Goal: Navigation & Orientation: Find specific page/section

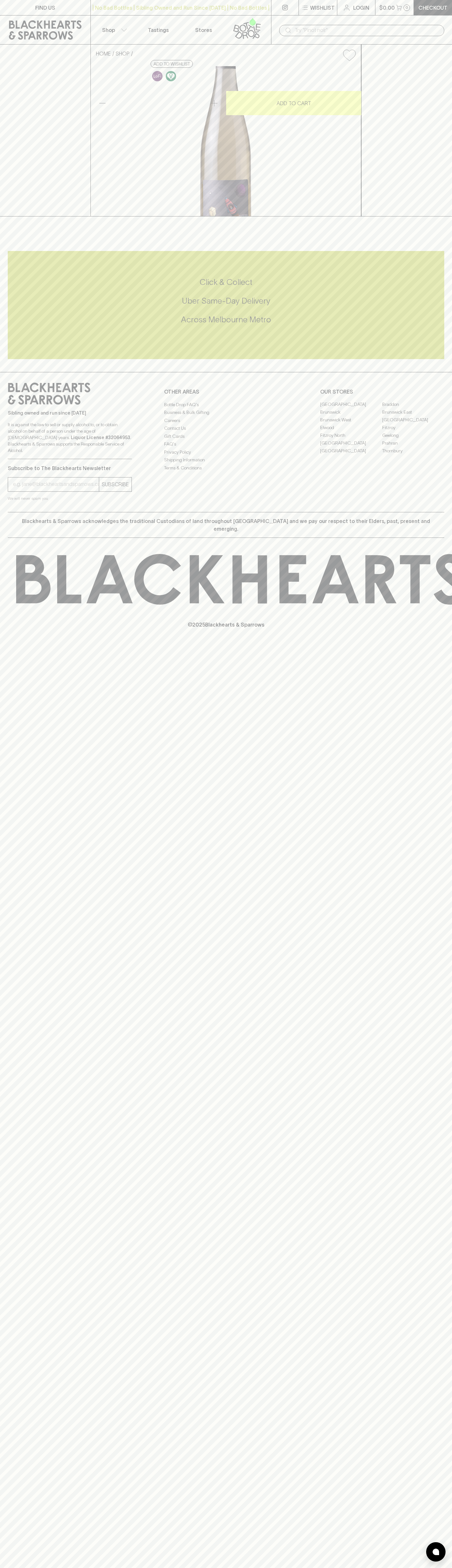
click at [136, 20] on link "Tastings" at bounding box center [158, 29] width 45 height 29
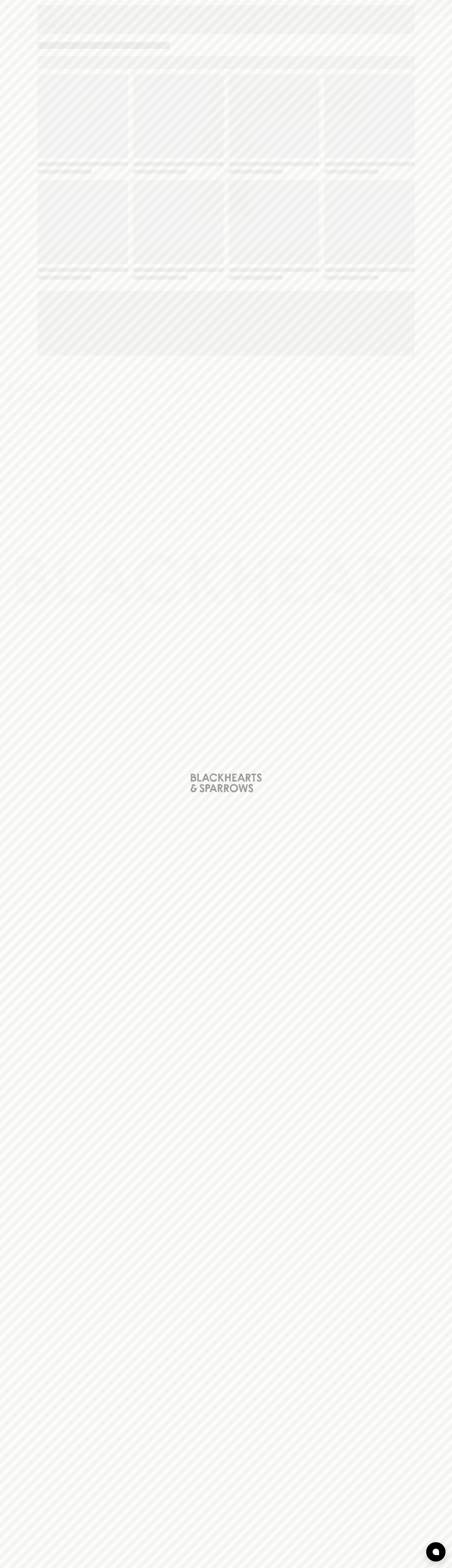
click at [435, 1087] on div "Loading" at bounding box center [226, 784] width 452 height 1568
click at [278, 1567] on html "FIND US | No Bad Bottles | Sibling Owned and Run Since [DATE] | No Bad Bottles …" at bounding box center [226, 784] width 452 height 1568
click at [30, 26] on div "Loading" at bounding box center [226, 784] width 452 height 1568
